Goal: Find specific page/section: Find specific page/section

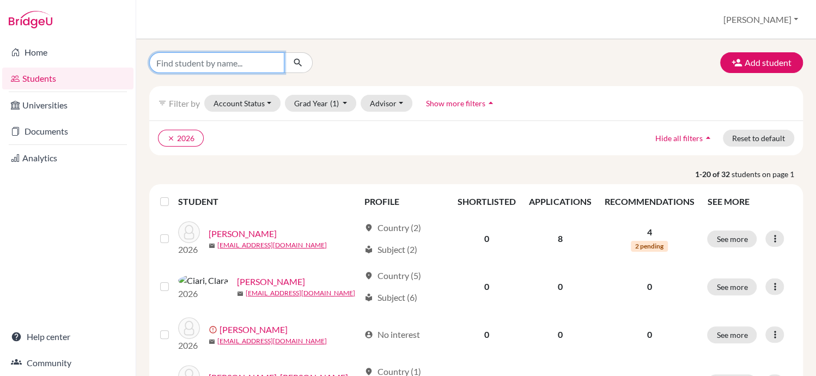
click at [194, 66] on input "Find student by name..." at bounding box center [216, 62] width 135 height 21
type input "[PERSON_NAME]"
click button "submit" at bounding box center [298, 62] width 29 height 21
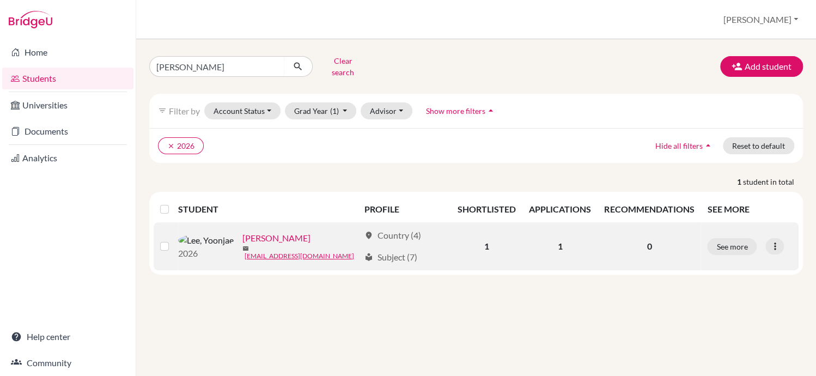
click at [249, 233] on link "[PERSON_NAME]" at bounding box center [276, 238] width 68 height 13
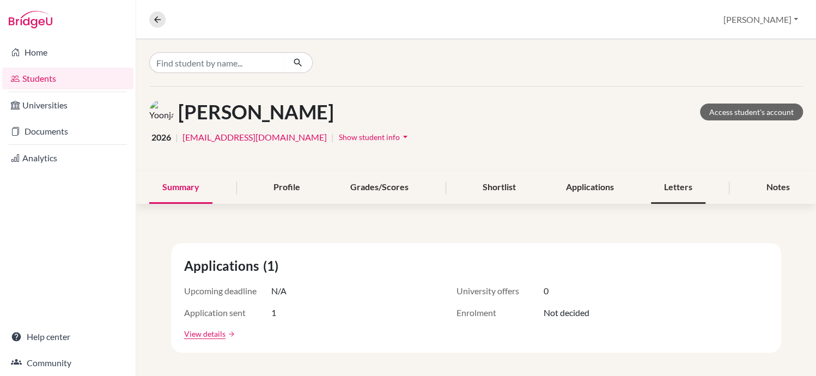
click at [664, 190] on div "Letters" at bounding box center [678, 188] width 54 height 32
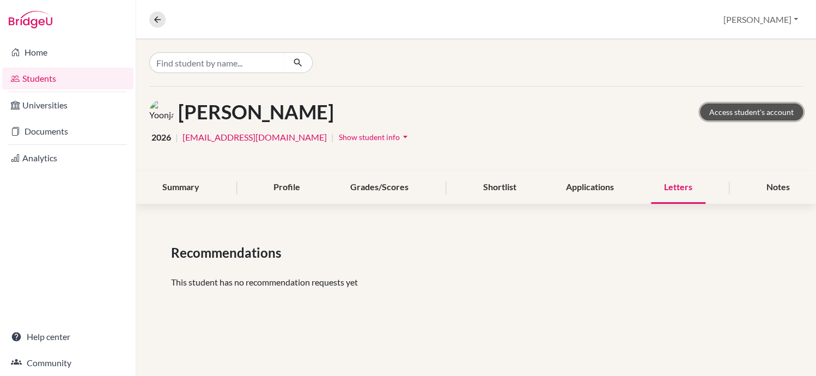
click at [745, 111] on link "Access student's account" at bounding box center [751, 112] width 103 height 17
